Goal: Information Seeking & Learning: Learn about a topic

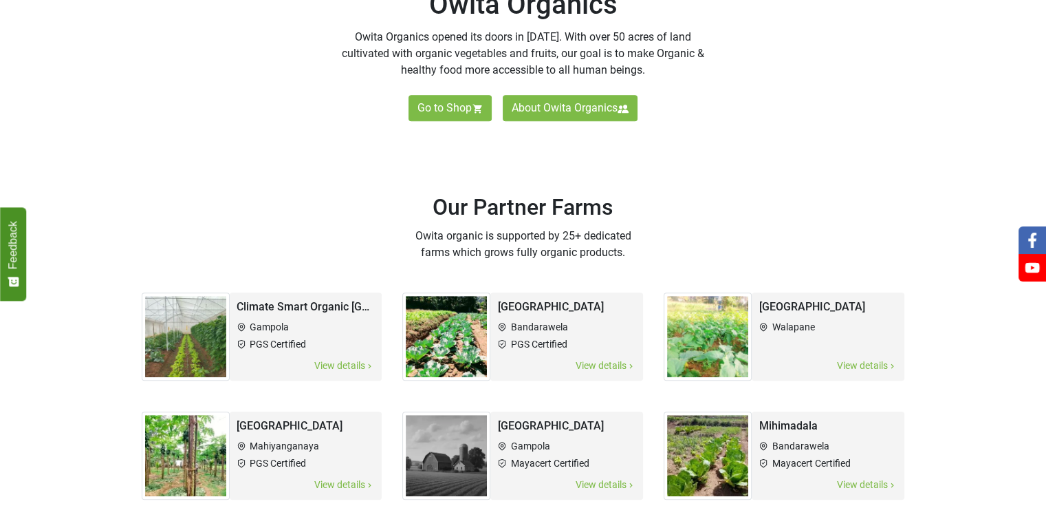
scroll to position [578, 0]
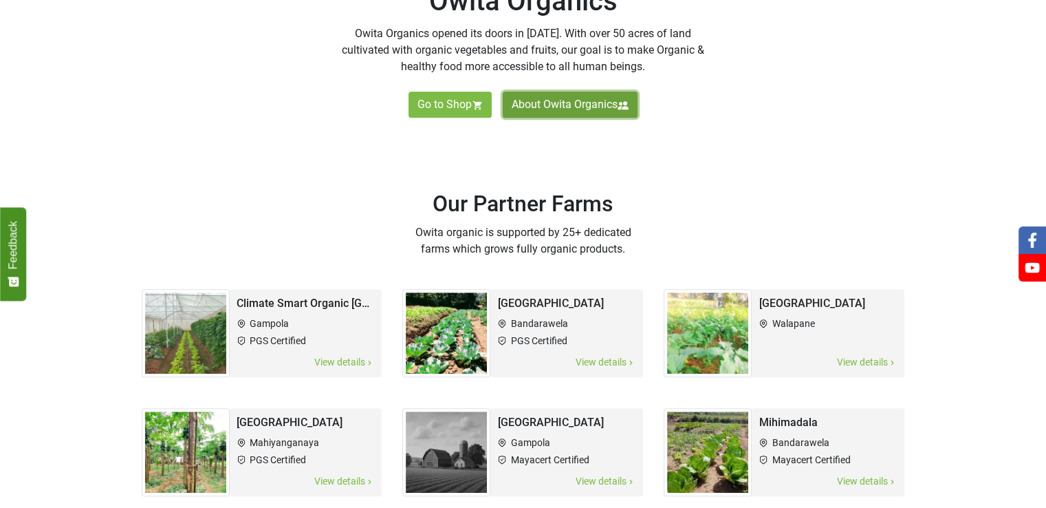
click at [587, 101] on link "About Owita Organics" at bounding box center [570, 104] width 135 height 26
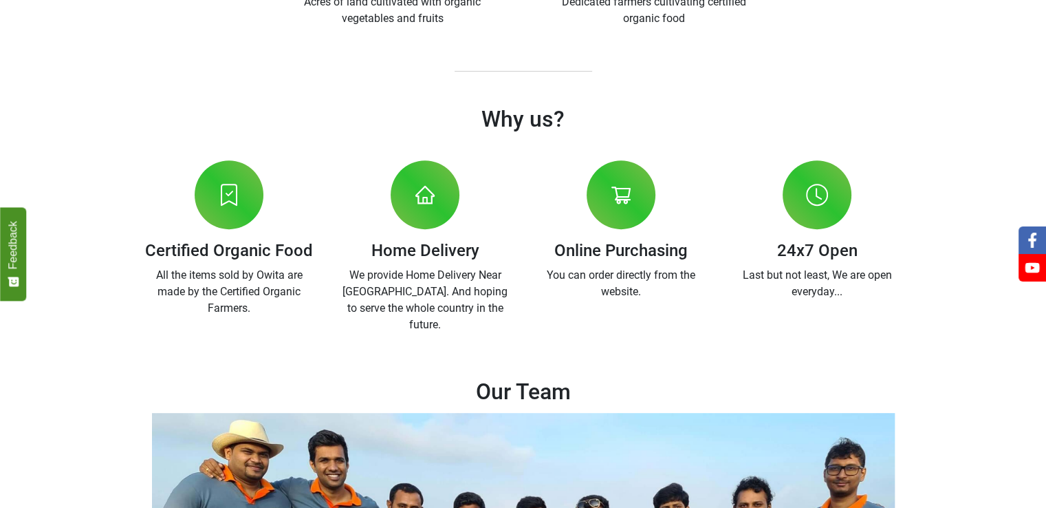
scroll to position [578, 0]
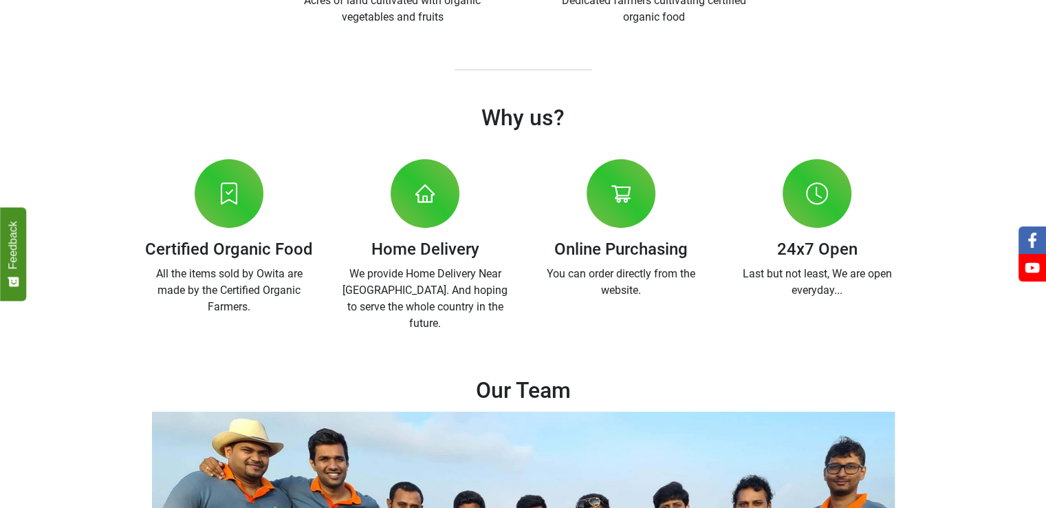
click at [215, 194] on div at bounding box center [229, 193] width 69 height 69
click at [206, 309] on p "All the items sold by Owita are made by the Certified Organic Farmers." at bounding box center [229, 290] width 175 height 50
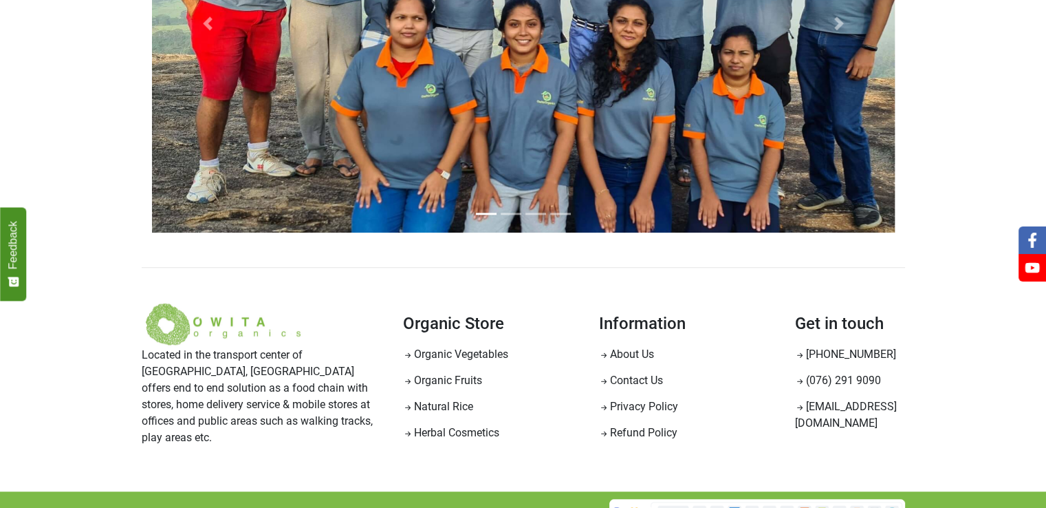
scroll to position [1175, 0]
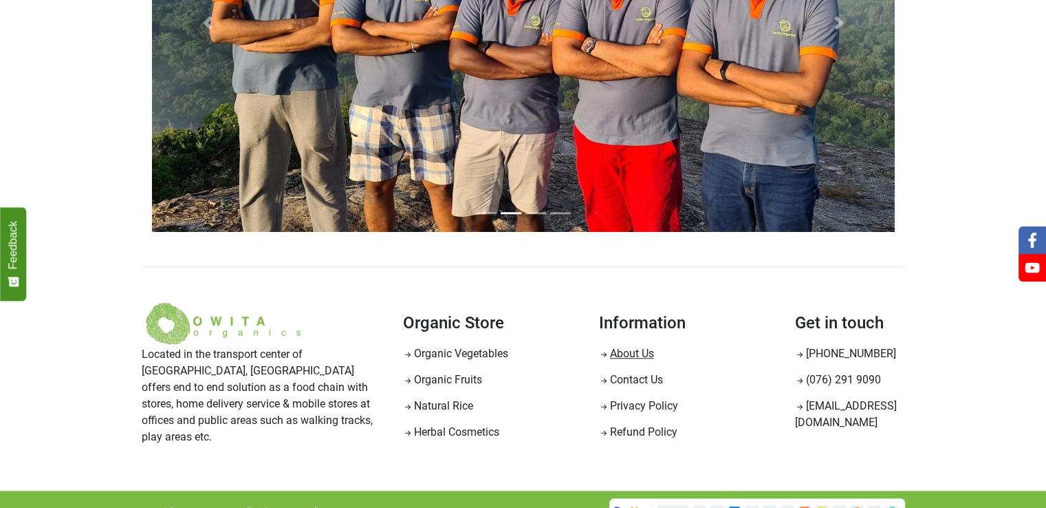
click at [624, 347] on link "About Us" at bounding box center [625, 353] width 55 height 13
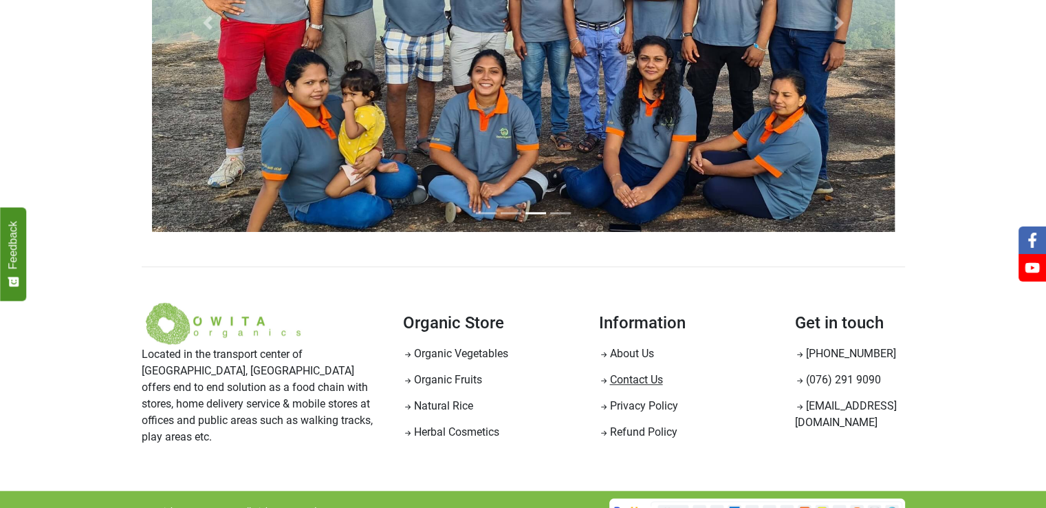
click at [617, 373] on link "Contact Us" at bounding box center [630, 379] width 64 height 13
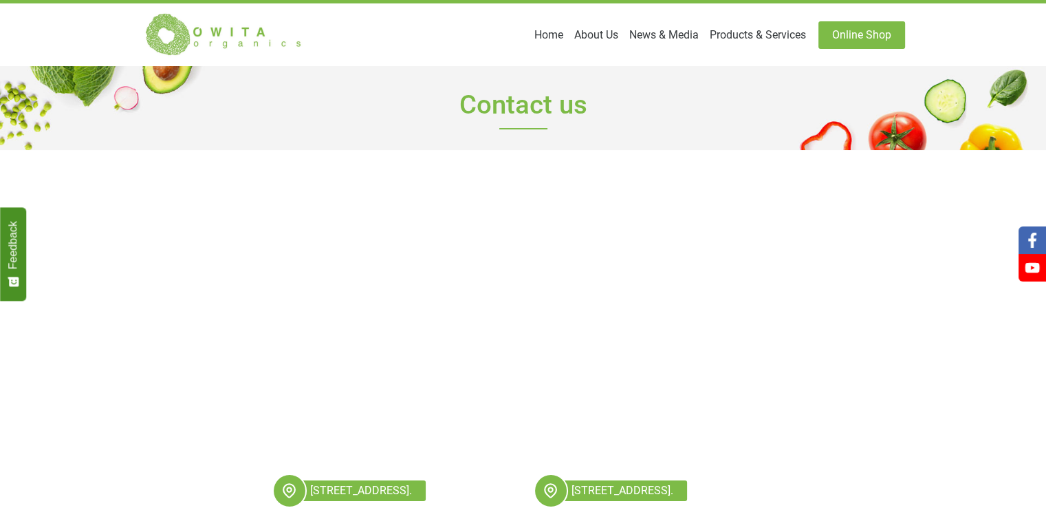
click at [846, 43] on link "Online Shop" at bounding box center [861, 35] width 87 height 28
